Goal: Task Accomplishment & Management: Manage account settings

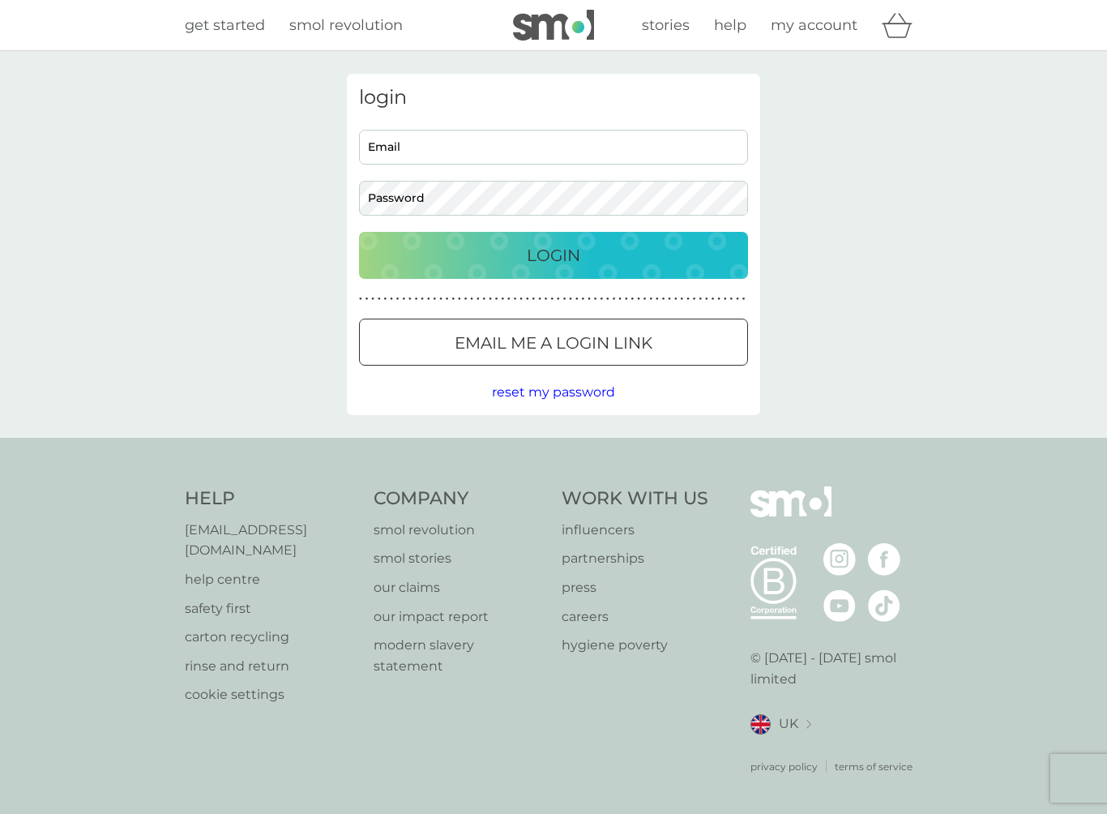
click at [482, 146] on input "Email" at bounding box center [553, 147] width 389 height 35
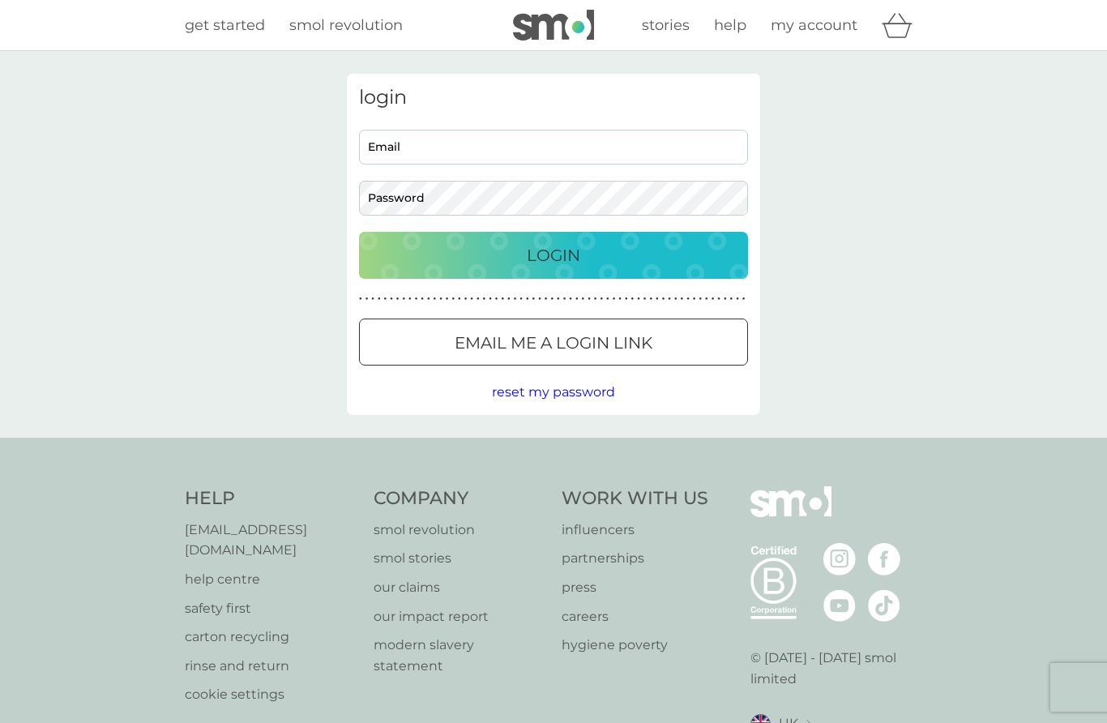
type input "[EMAIL_ADDRESS][DOMAIN_NAME]"
click at [598, 254] on div "Login" at bounding box center [553, 255] width 357 height 26
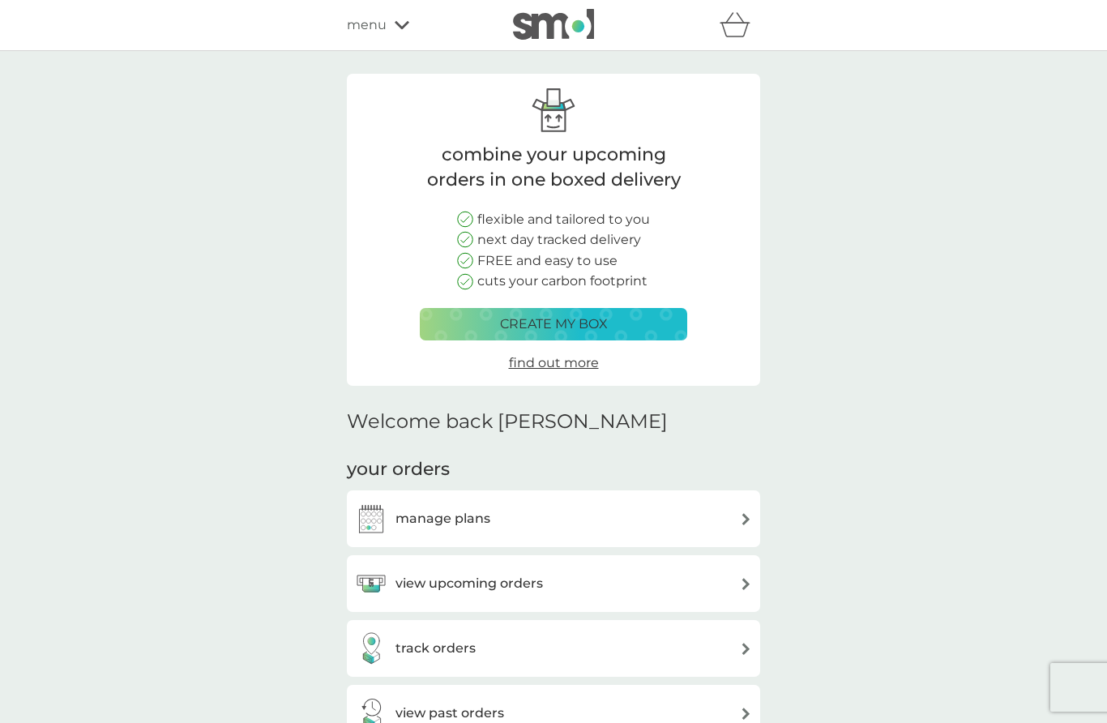
click at [503, 510] on div "manage plans" at bounding box center [553, 519] width 397 height 32
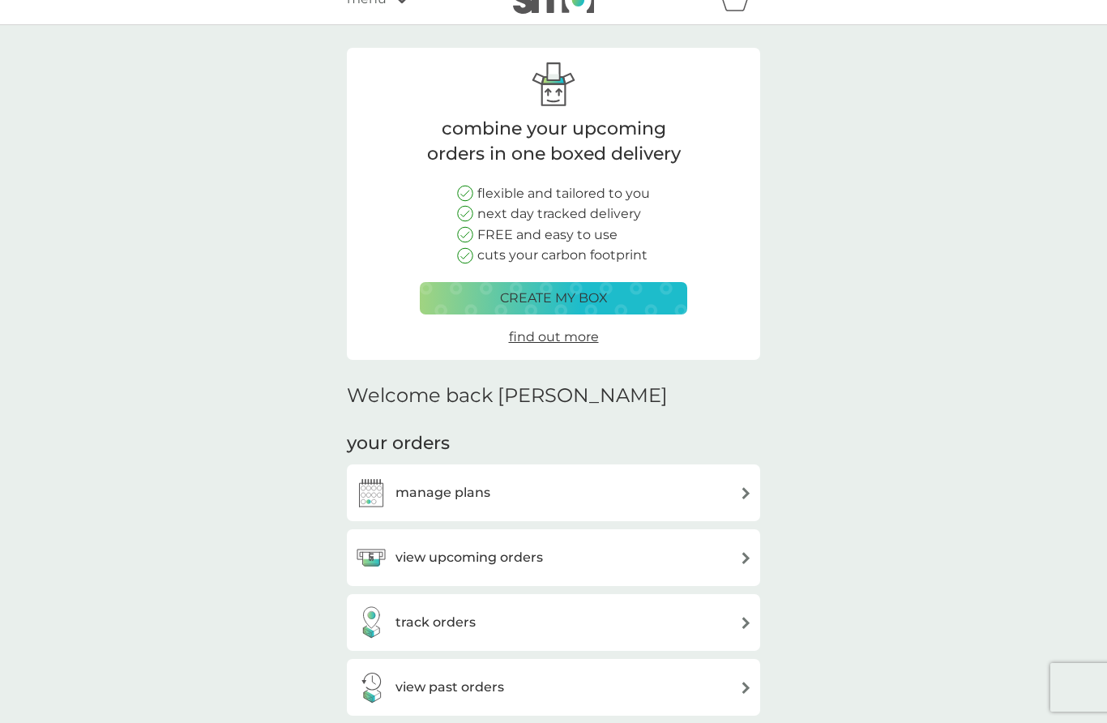
scroll to position [22, 0]
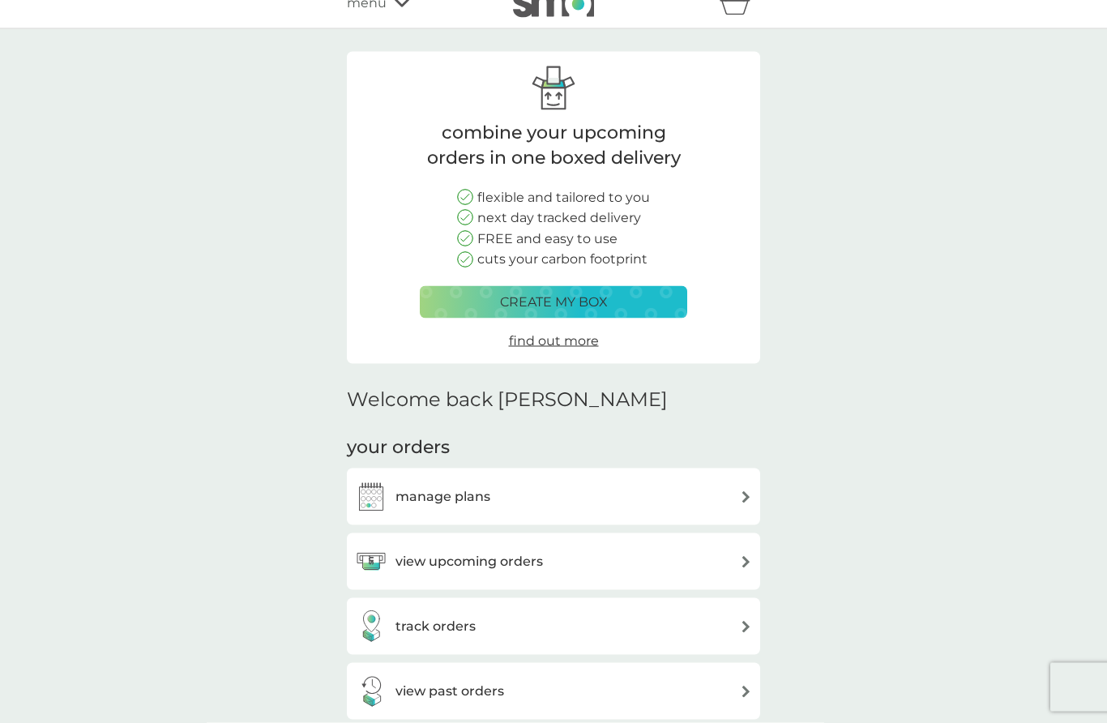
click at [615, 630] on div "track orders" at bounding box center [553, 626] width 397 height 32
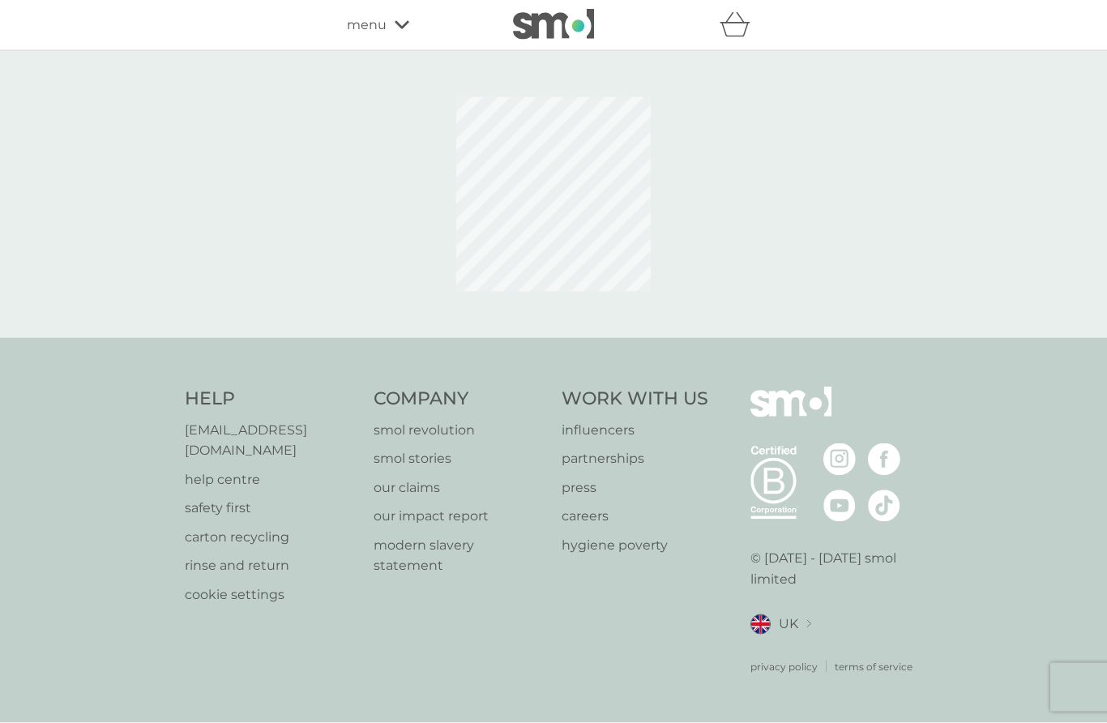
scroll to position [71, 0]
click at [757, 521] on link "B Corp." at bounding box center [775, 483] width 49 height 75
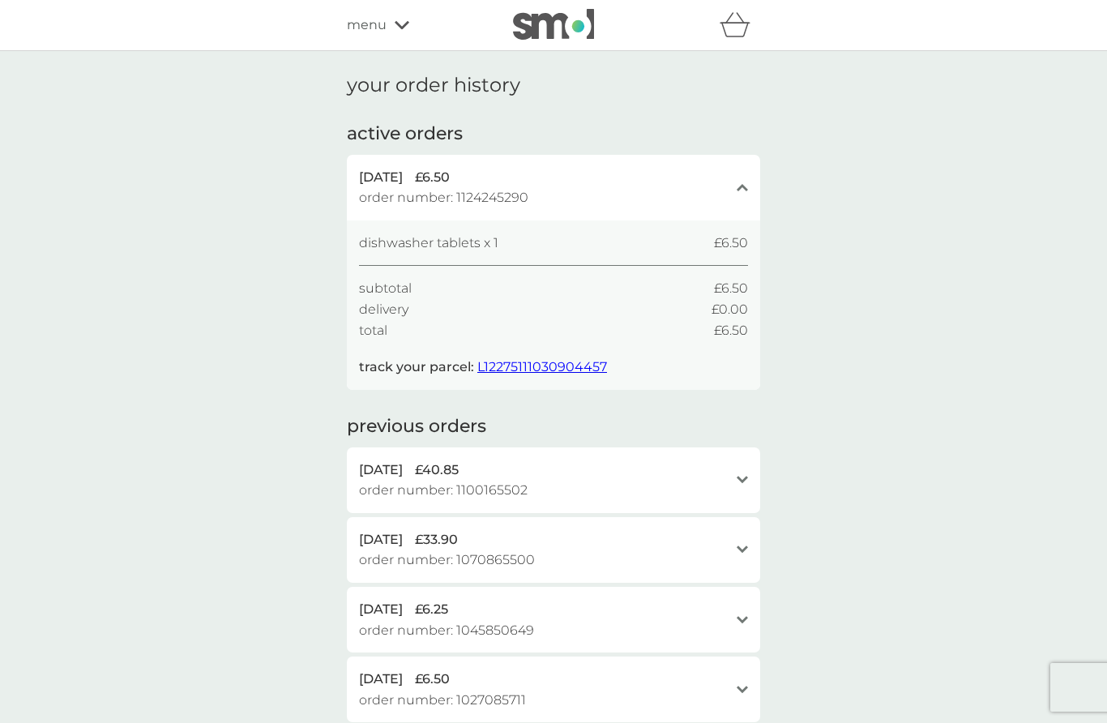
click at [370, 29] on span "menu" at bounding box center [367, 25] width 40 height 21
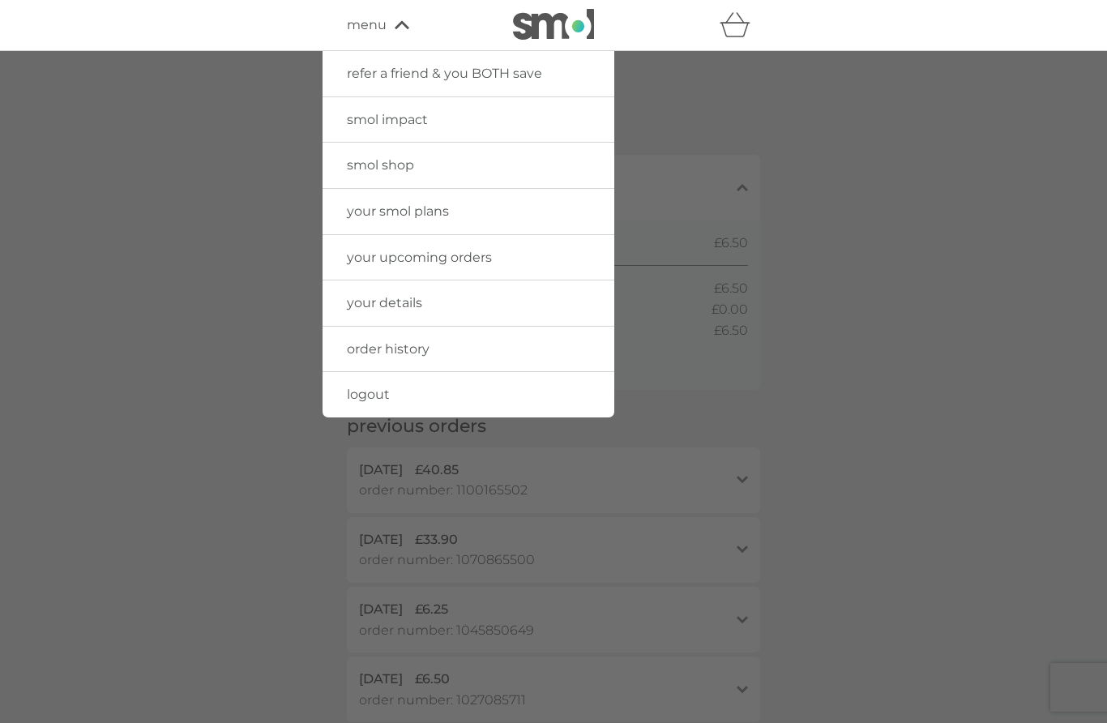
click at [722, 189] on div at bounding box center [553, 412] width 1107 height 723
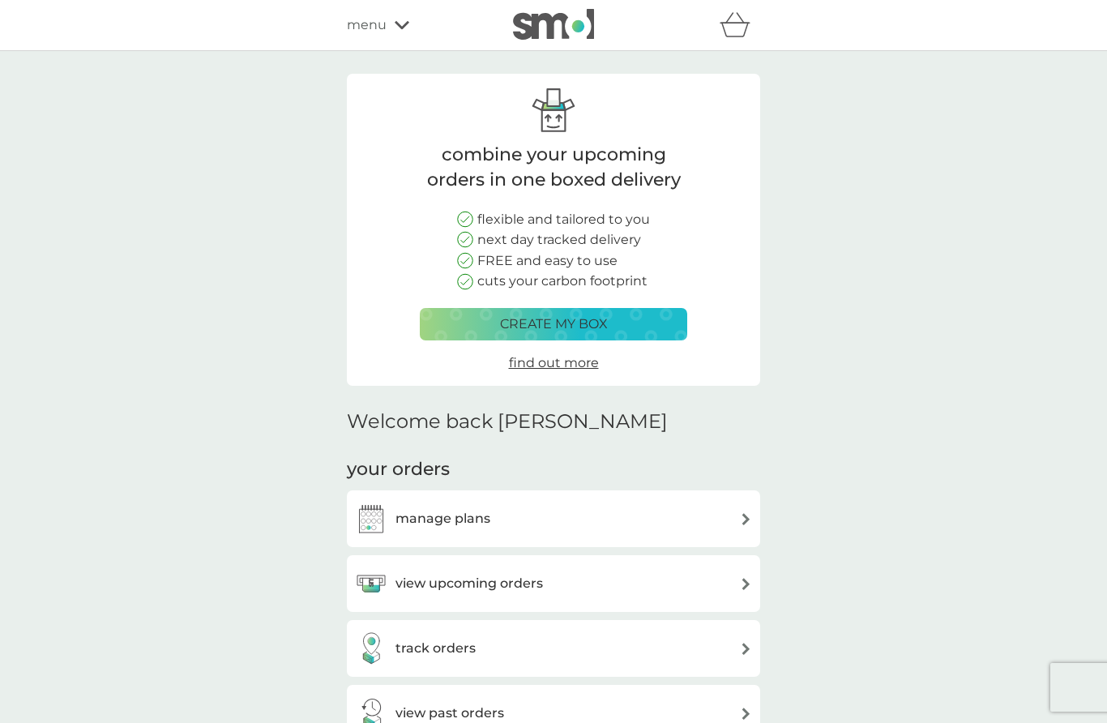
scroll to position [93, 0]
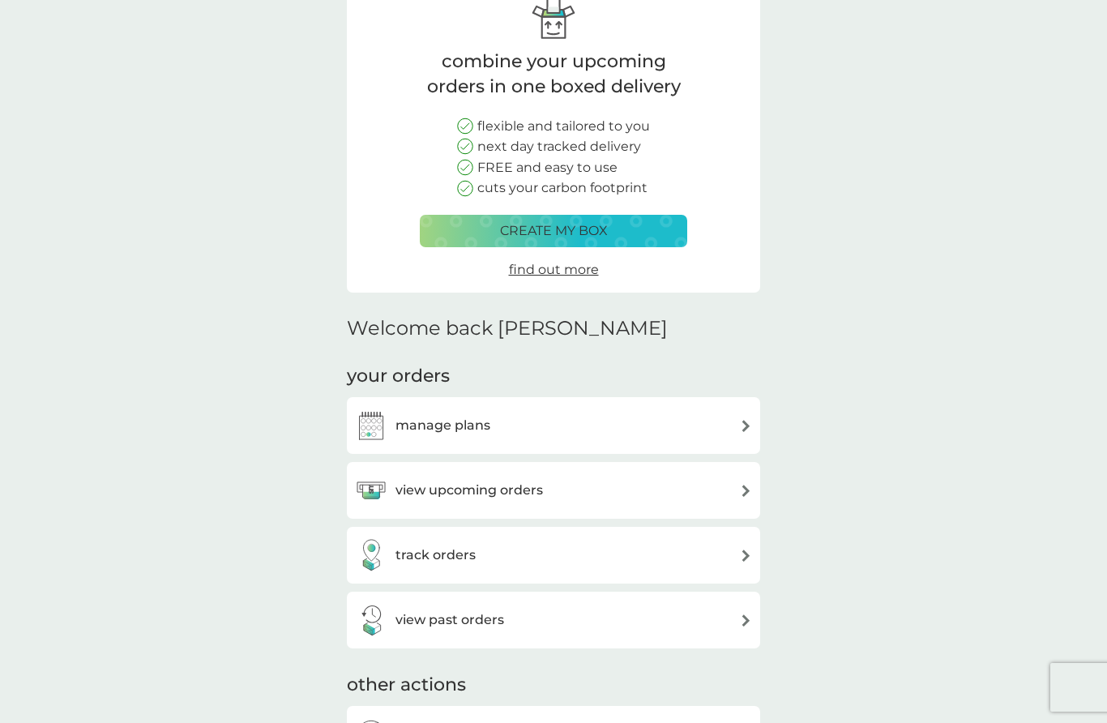
click at [527, 426] on div "manage plans" at bounding box center [553, 425] width 397 height 32
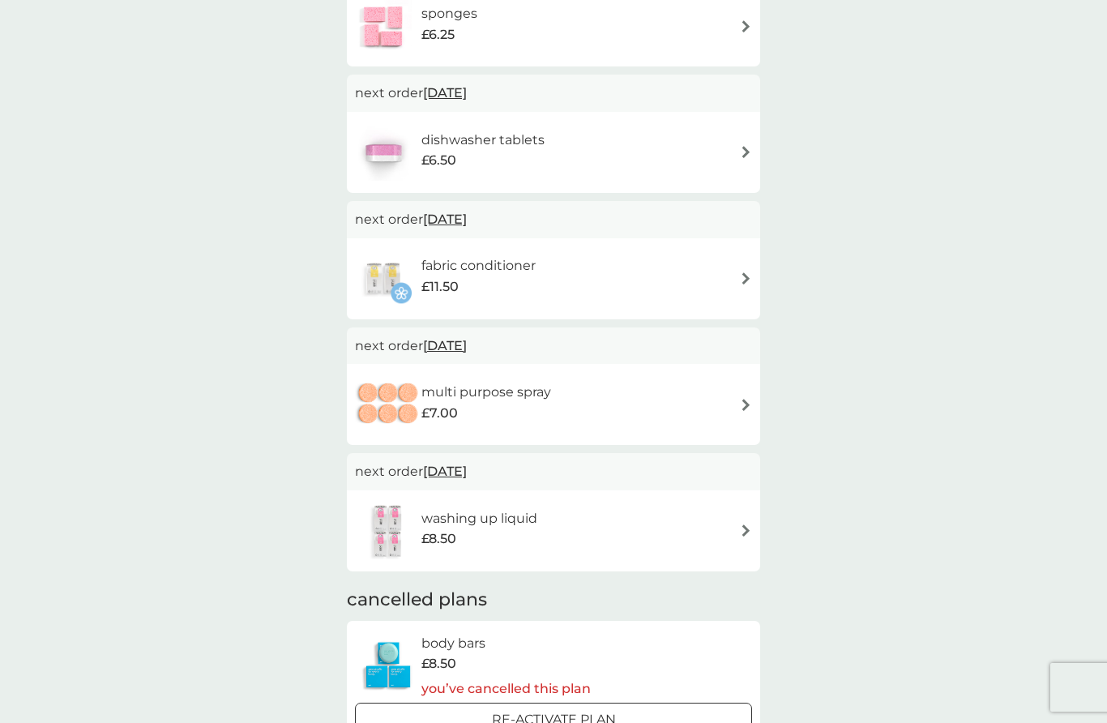
scroll to position [955, 0]
